Goal: Task Accomplishment & Management: Manage account settings

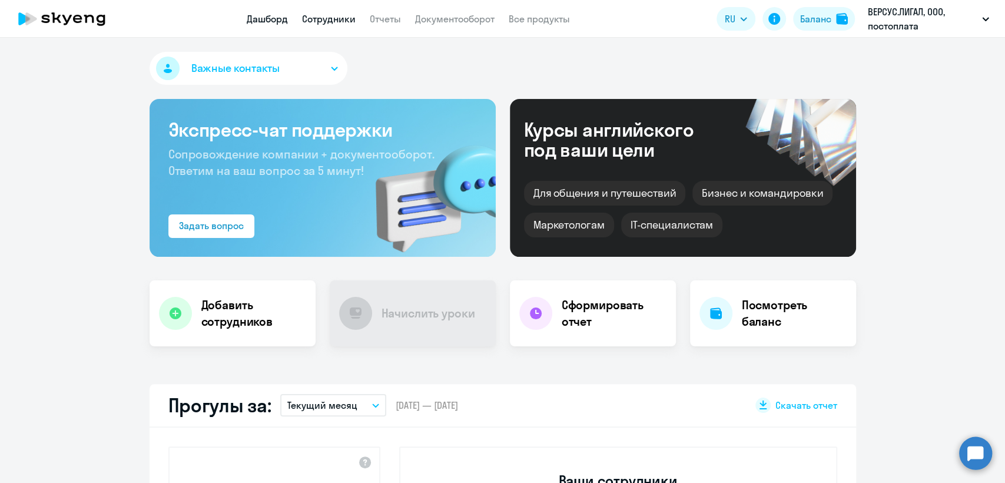
click at [340, 18] on link "Сотрудники" at bounding box center [329, 19] width 54 height 12
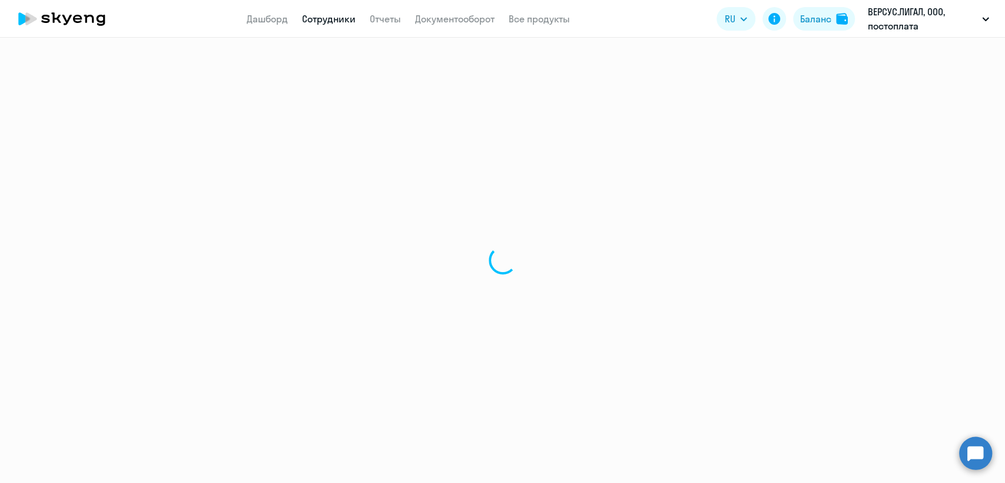
select select "30"
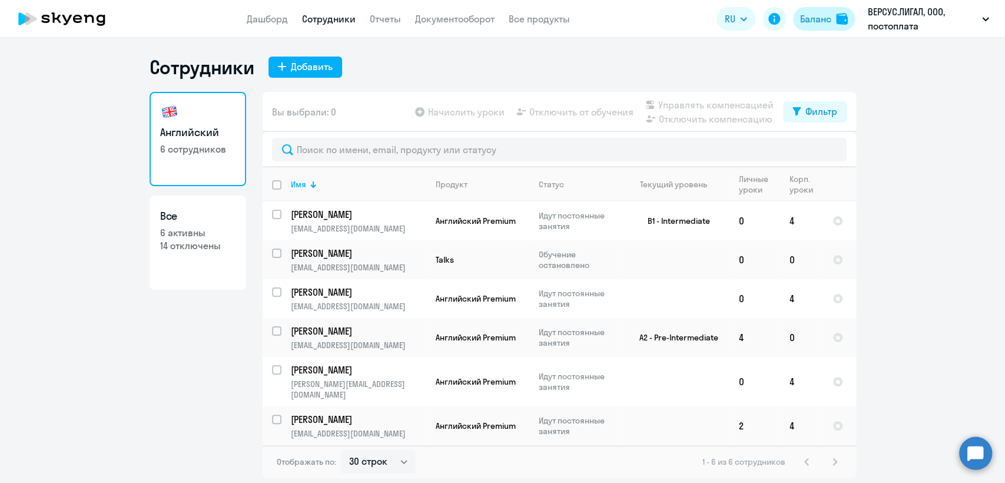
click at [815, 12] on div "Баланс" at bounding box center [815, 19] width 31 height 14
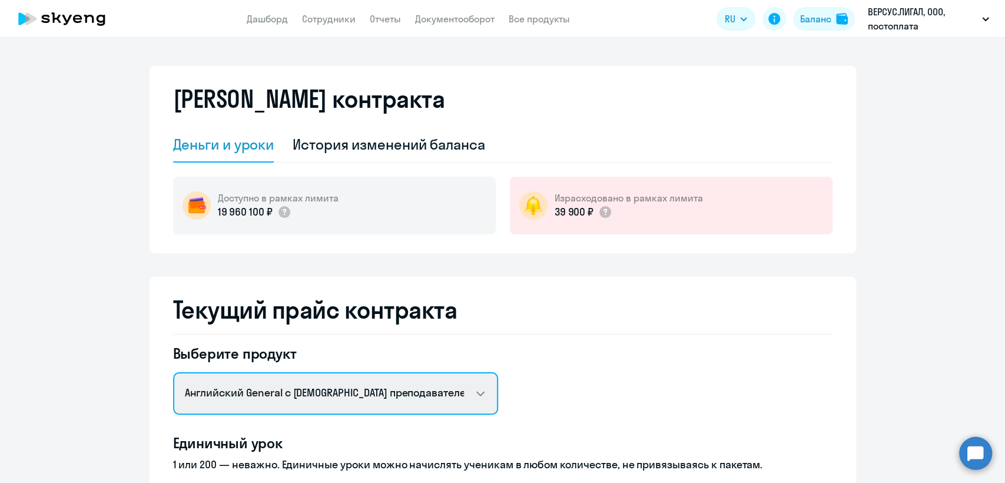
click at [310, 395] on select "Английский General с [DEMOGRAPHIC_DATA] преподавателем Английский General с [DE…" at bounding box center [335, 393] width 325 height 42
select select "english_adult_not_native_speaker_premium"
click at [173, 372] on select "Английский General с [DEMOGRAPHIC_DATA] преподавателем Английский General с [DE…" at bounding box center [335, 393] width 325 height 42
